Goal: Communication & Community: Answer question/provide support

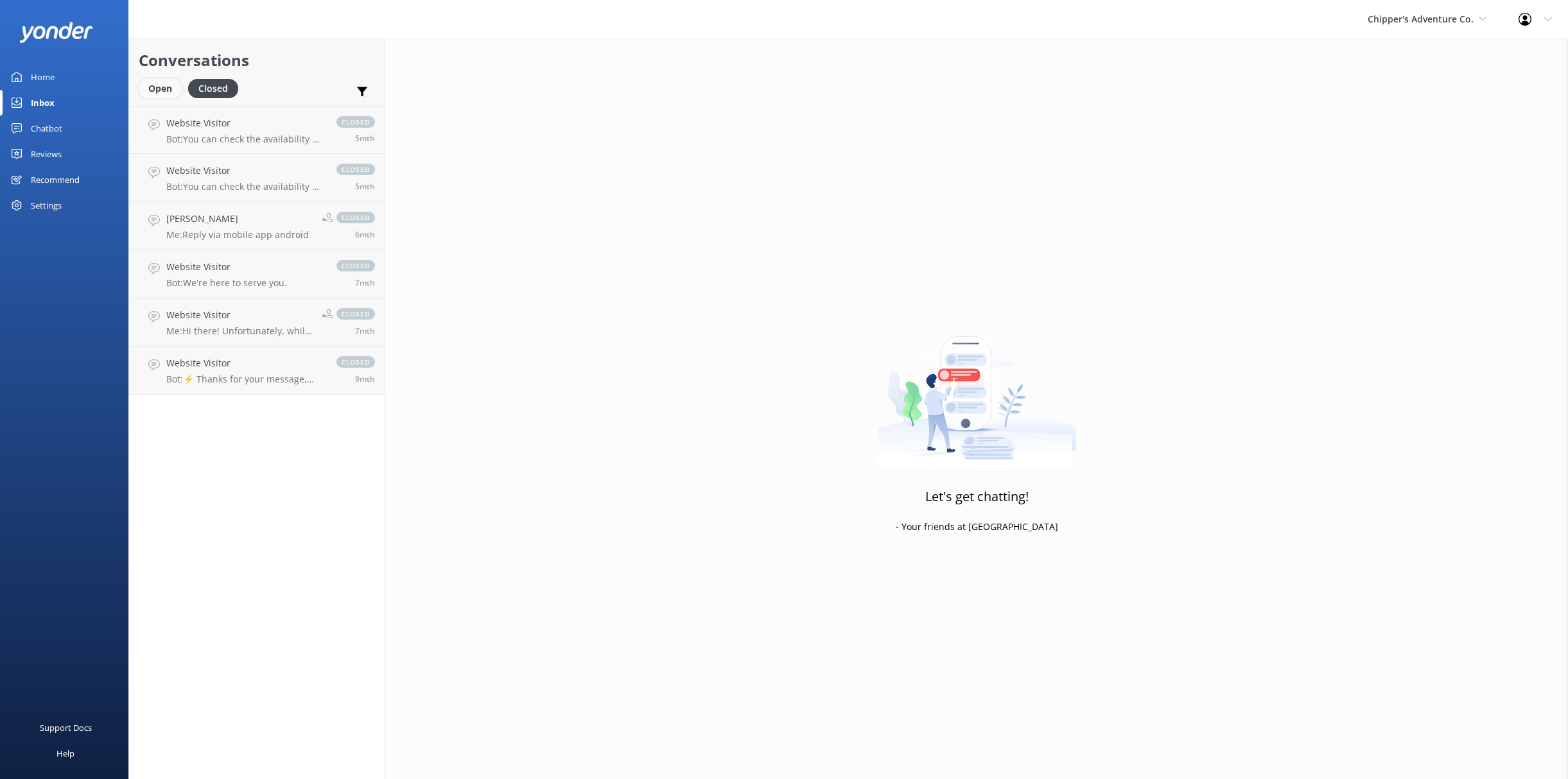
click at [157, 92] on div "Open" at bounding box center [160, 88] width 43 height 19
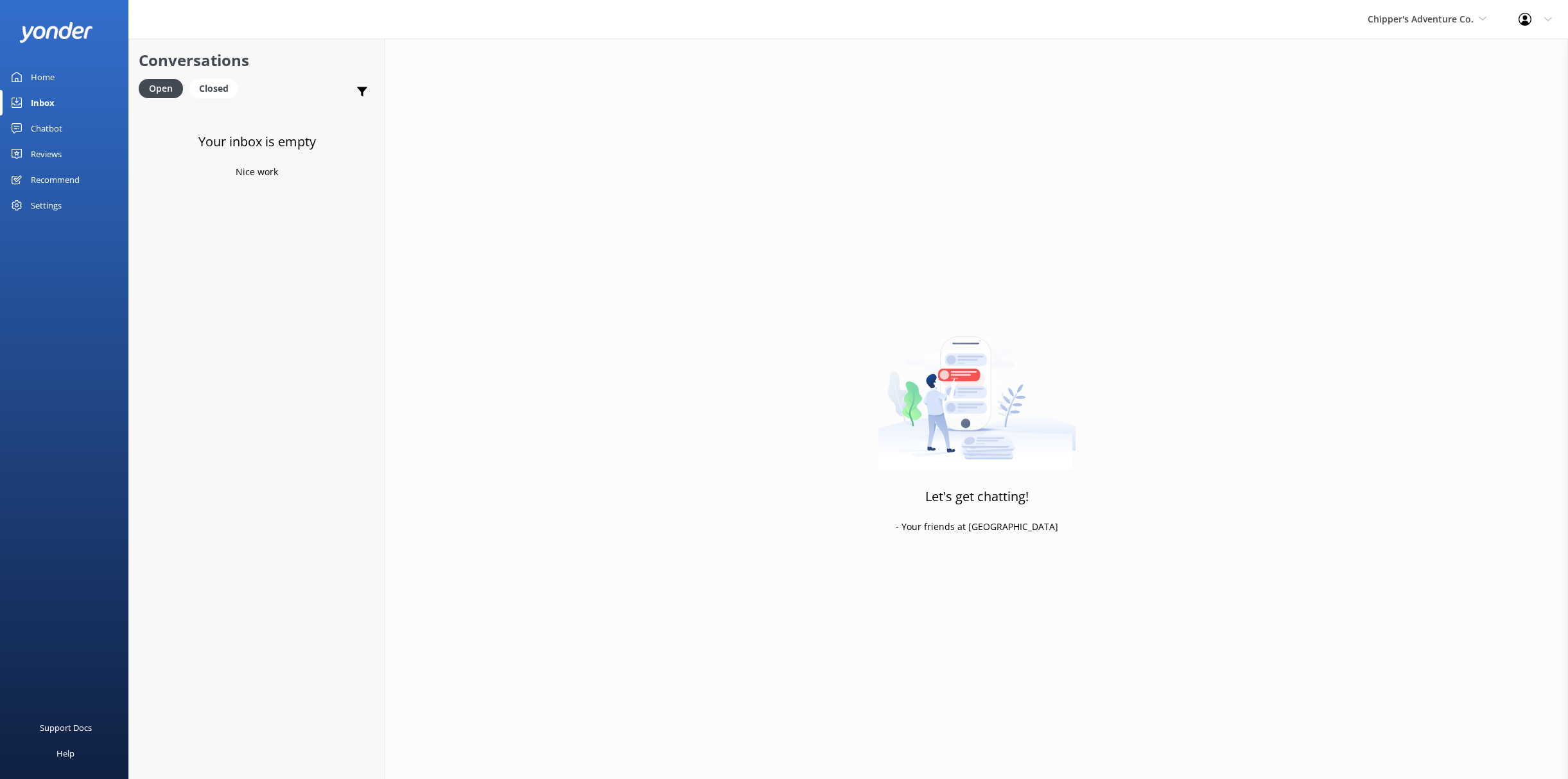
click at [56, 103] on link "Inbox" at bounding box center [64, 102] width 128 height 26
click at [1387, 29] on div "Chipper's Adventure Co. [PERSON_NAME] [PERSON_NAME]'s River Rafting Chipper's A…" at bounding box center [1427, 19] width 151 height 38
click at [1379, 144] on link "Yonder" at bounding box center [1416, 158] width 128 height 31
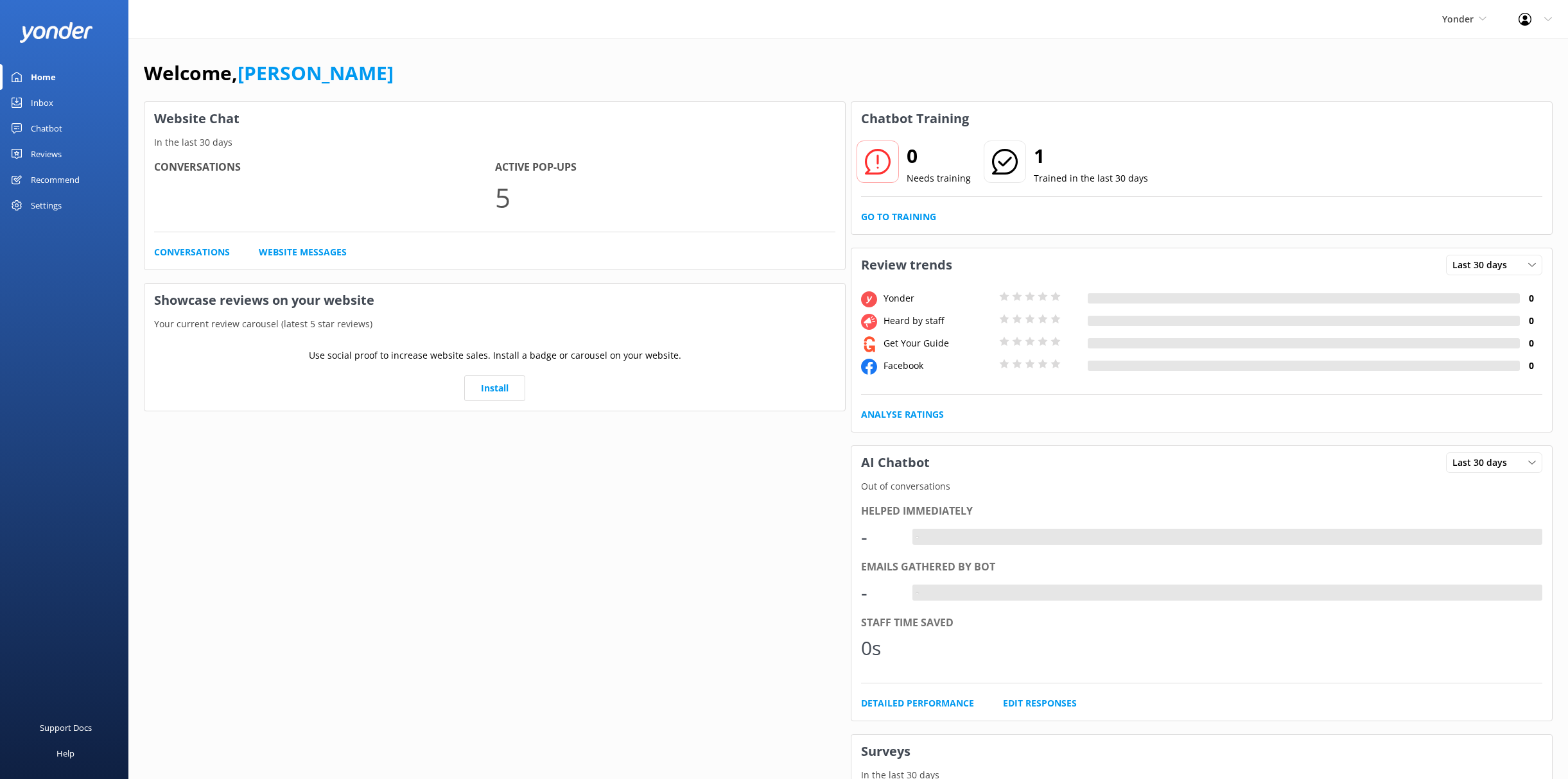
click at [61, 104] on link "Inbox" at bounding box center [64, 102] width 128 height 26
